Goal: Information Seeking & Learning: Learn about a topic

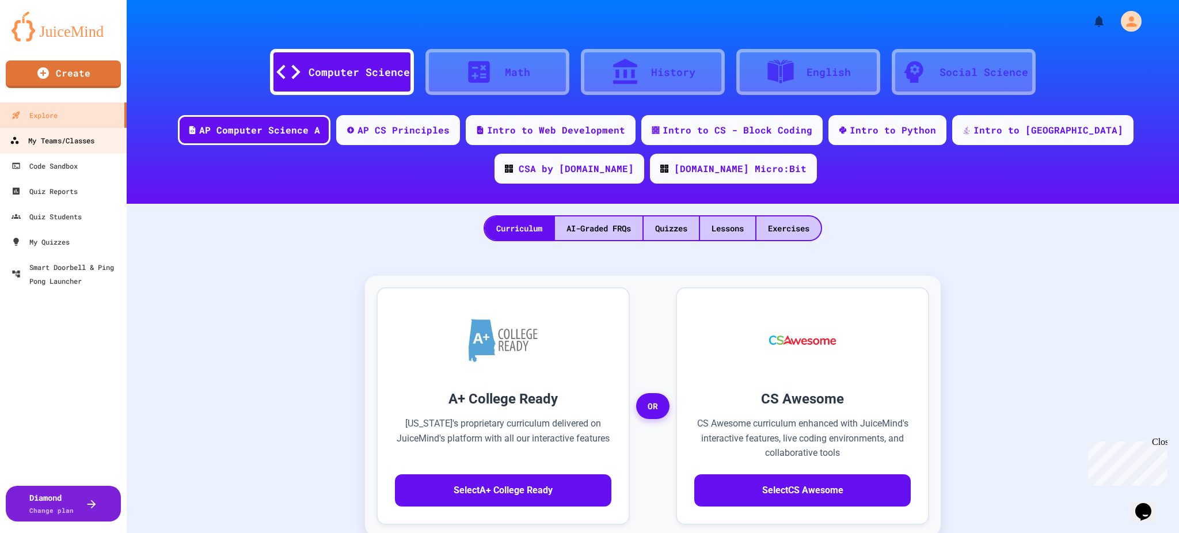
click at [65, 144] on div "My Teams/Classes" at bounding box center [52, 141] width 85 height 14
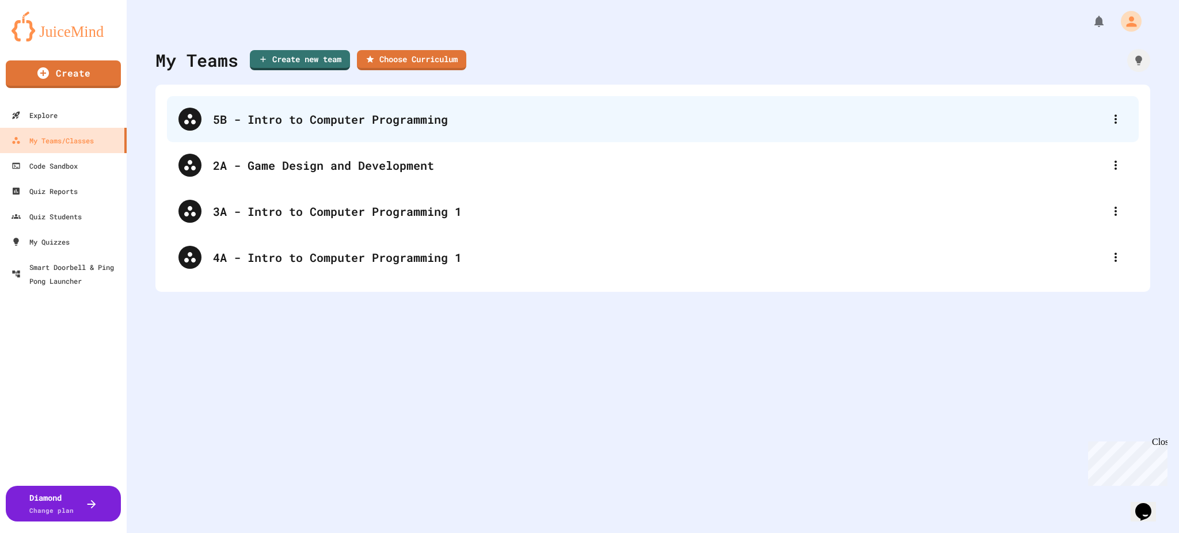
click at [257, 120] on div "5B - Intro to Computer Programming" at bounding box center [658, 118] width 891 height 17
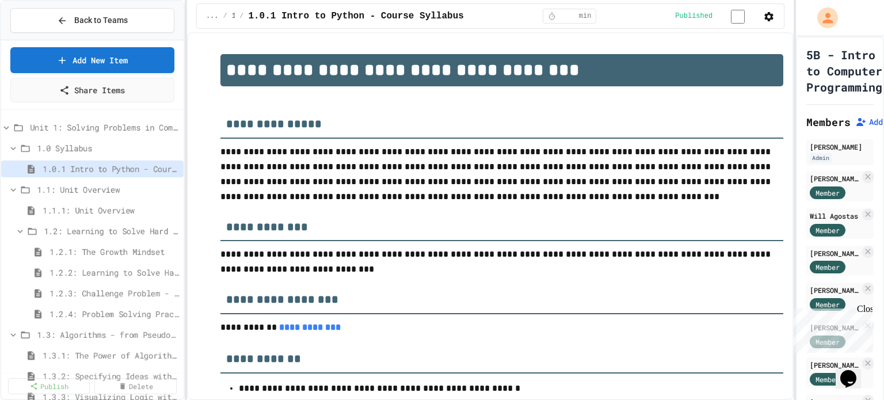
drag, startPoint x: 1150, startPoint y: 0, endPoint x: 479, endPoint y: 41, distance: 671.7
click at [479, 41] on div "**********" at bounding box center [490, 216] width 607 height 368
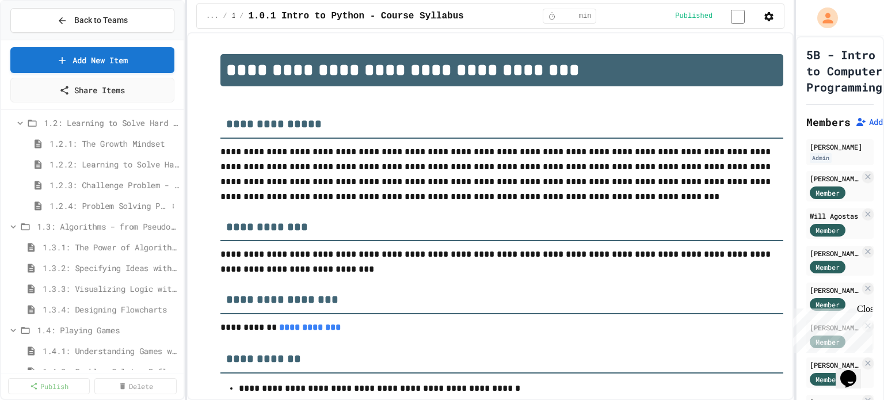
scroll to position [109, 0]
click at [105, 240] on span "1.3.1: The Power of Algorithms" at bounding box center [105, 246] width 125 height 12
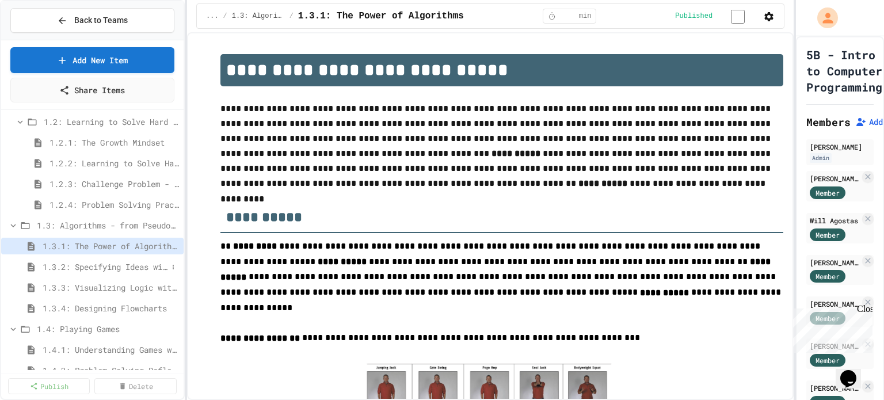
click at [110, 262] on span "1.3.2: Specifying Ideas with Pseudocode" at bounding box center [105, 267] width 125 height 12
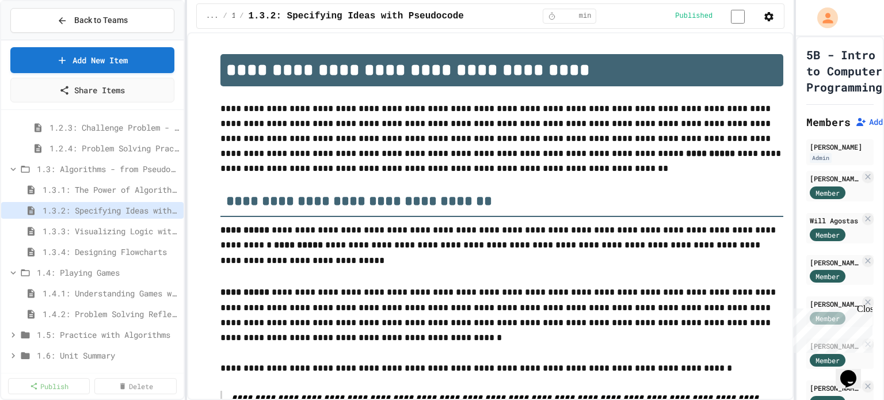
scroll to position [167, 0]
click at [117, 224] on span "1.3.3: Visualizing Logic with Flowcharts" at bounding box center [105, 230] width 125 height 12
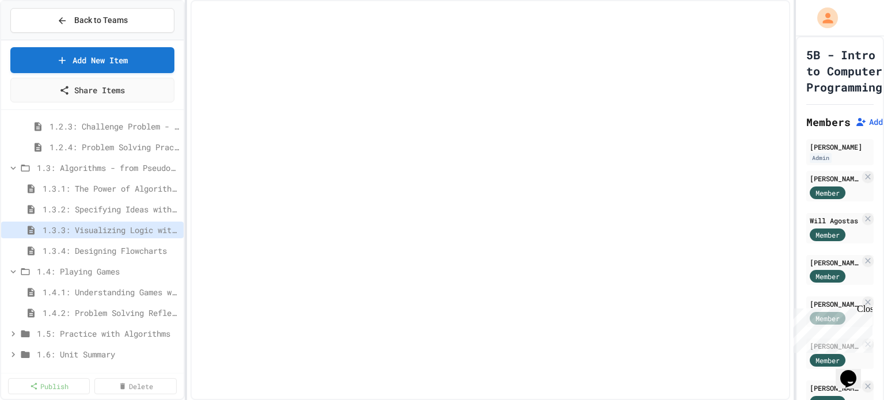
select select "***"
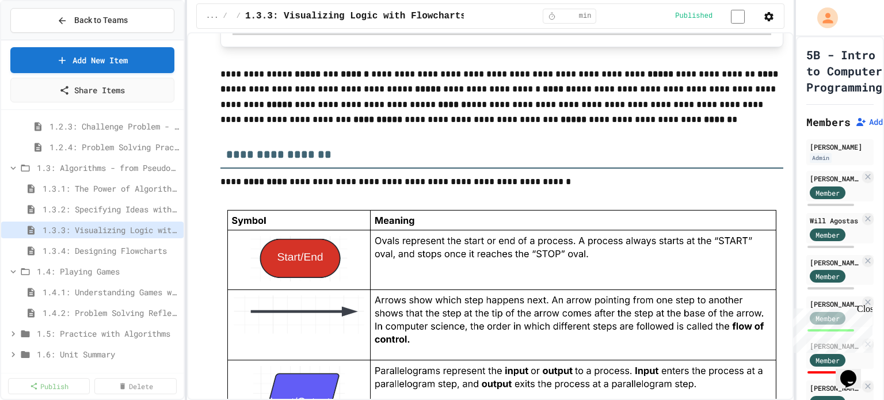
scroll to position [1098, 0]
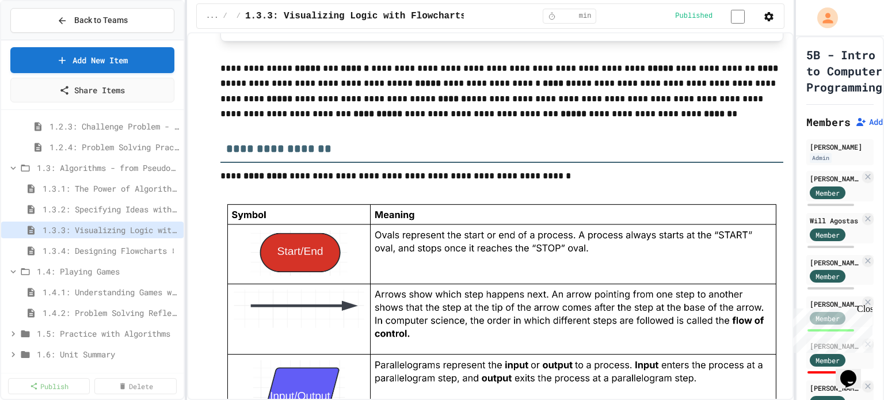
click at [148, 249] on span "1.3.4: Designing Flowcharts" at bounding box center [105, 251] width 125 height 12
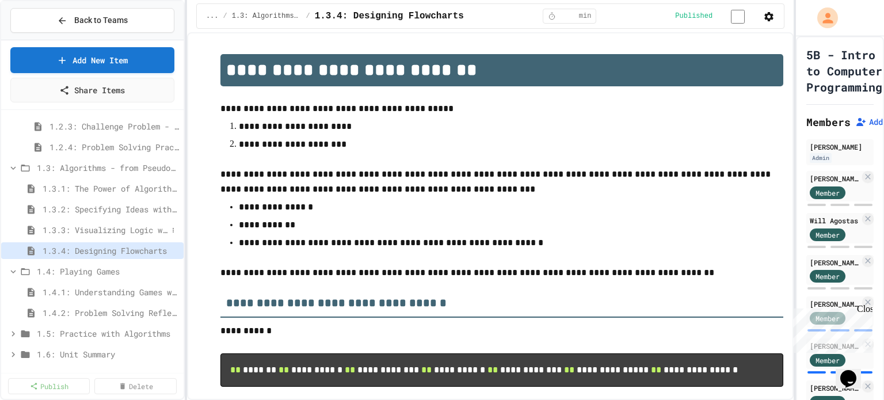
click at [108, 233] on span "1.3.3: Visualizing Logic with Flowcharts" at bounding box center [105, 230] width 125 height 12
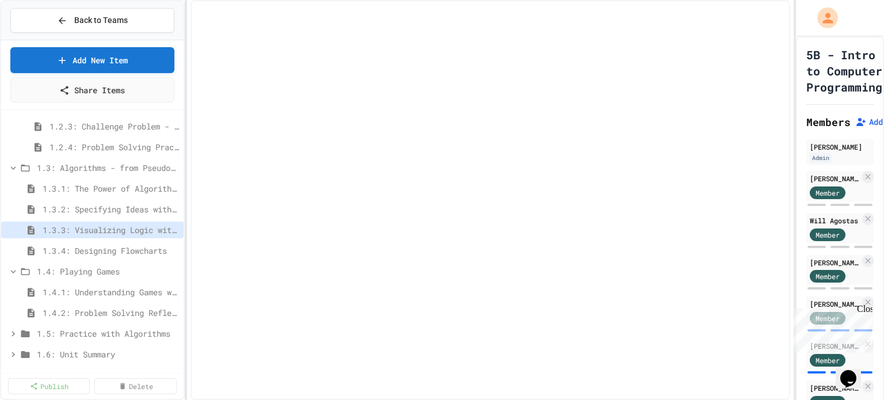
select select "***"
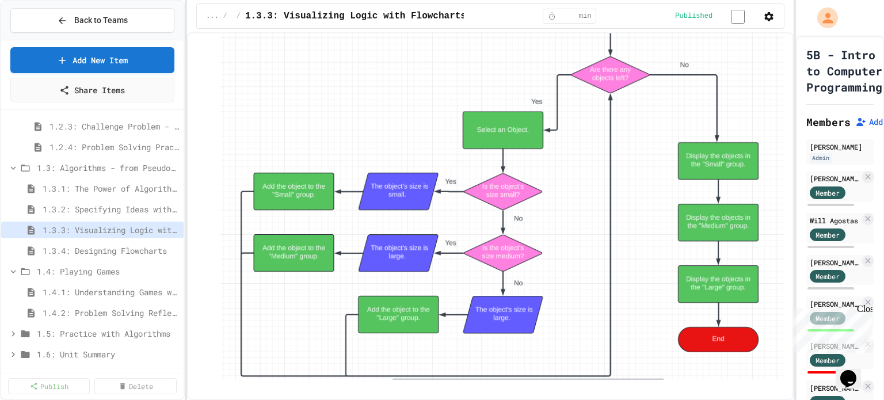
scroll to position [4394, 0]
click at [105, 291] on span "1.4.1: Understanding Games with Flowcharts" at bounding box center [105, 292] width 125 height 12
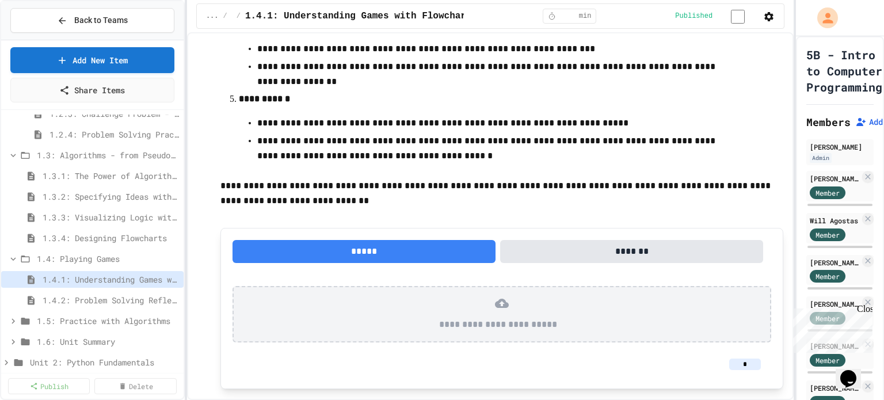
scroll to position [470, 0]
click at [771, 21] on icon "button" at bounding box center [769, 17] width 12 height 12
click at [737, 68] on li "Student Preview" at bounding box center [734, 61] width 82 height 21
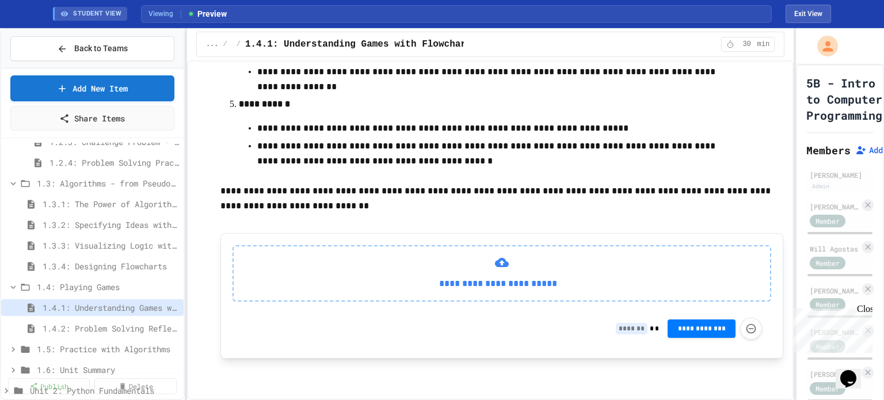
scroll to position [500, 0]
